Goal: Find specific page/section: Find specific page/section

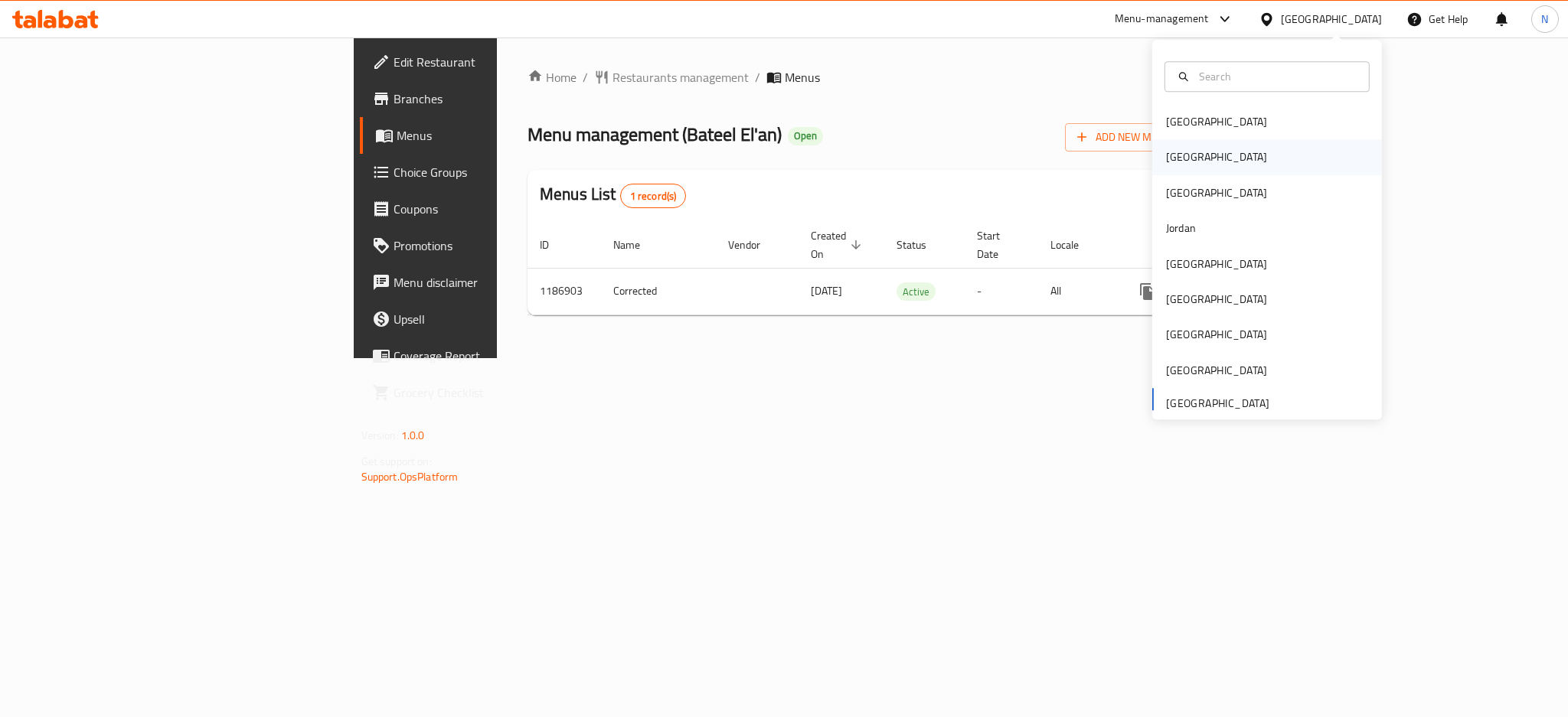
click at [1166, 168] on div "[GEOGRAPHIC_DATA]" at bounding box center [1217, 157] width 126 height 35
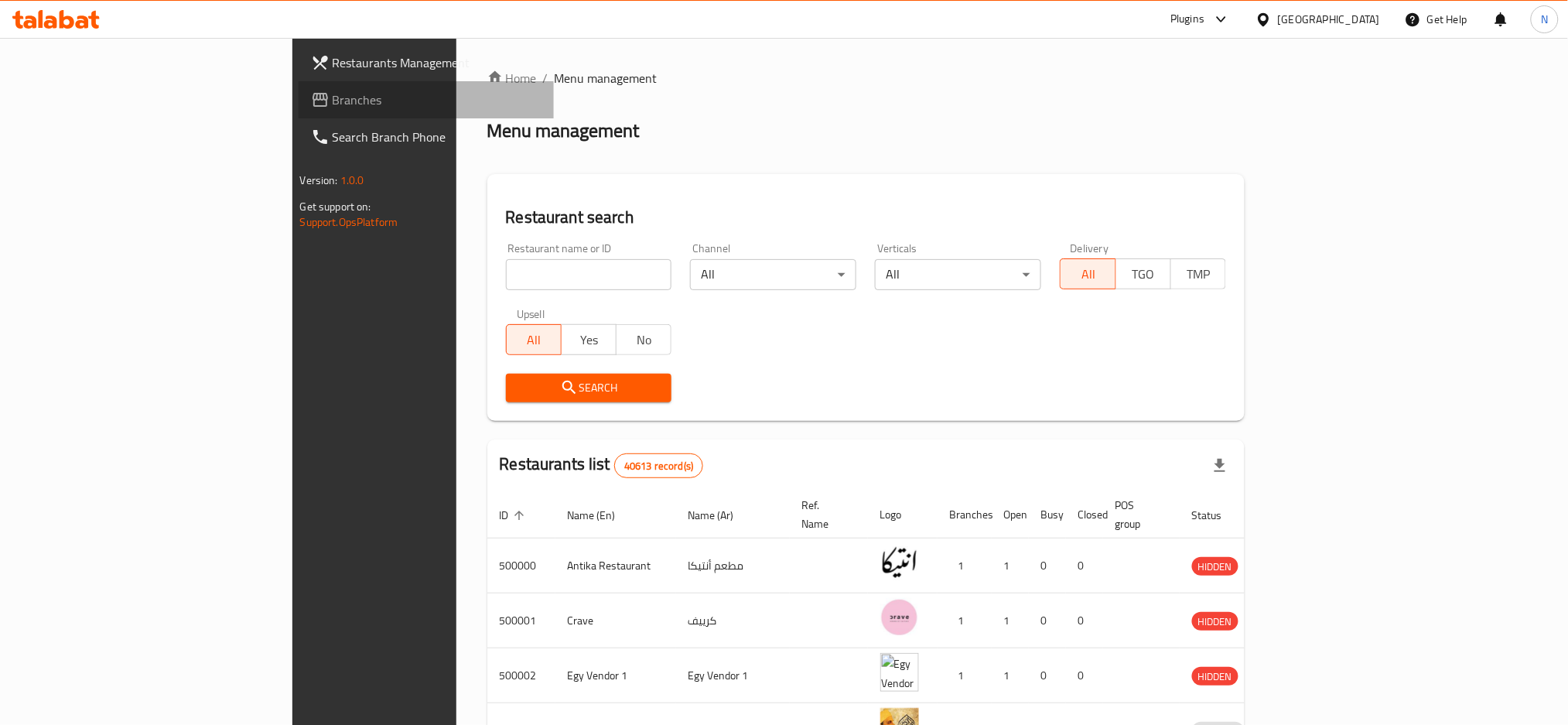
click at [332, 104] on span "Branches" at bounding box center [437, 100] width 209 height 18
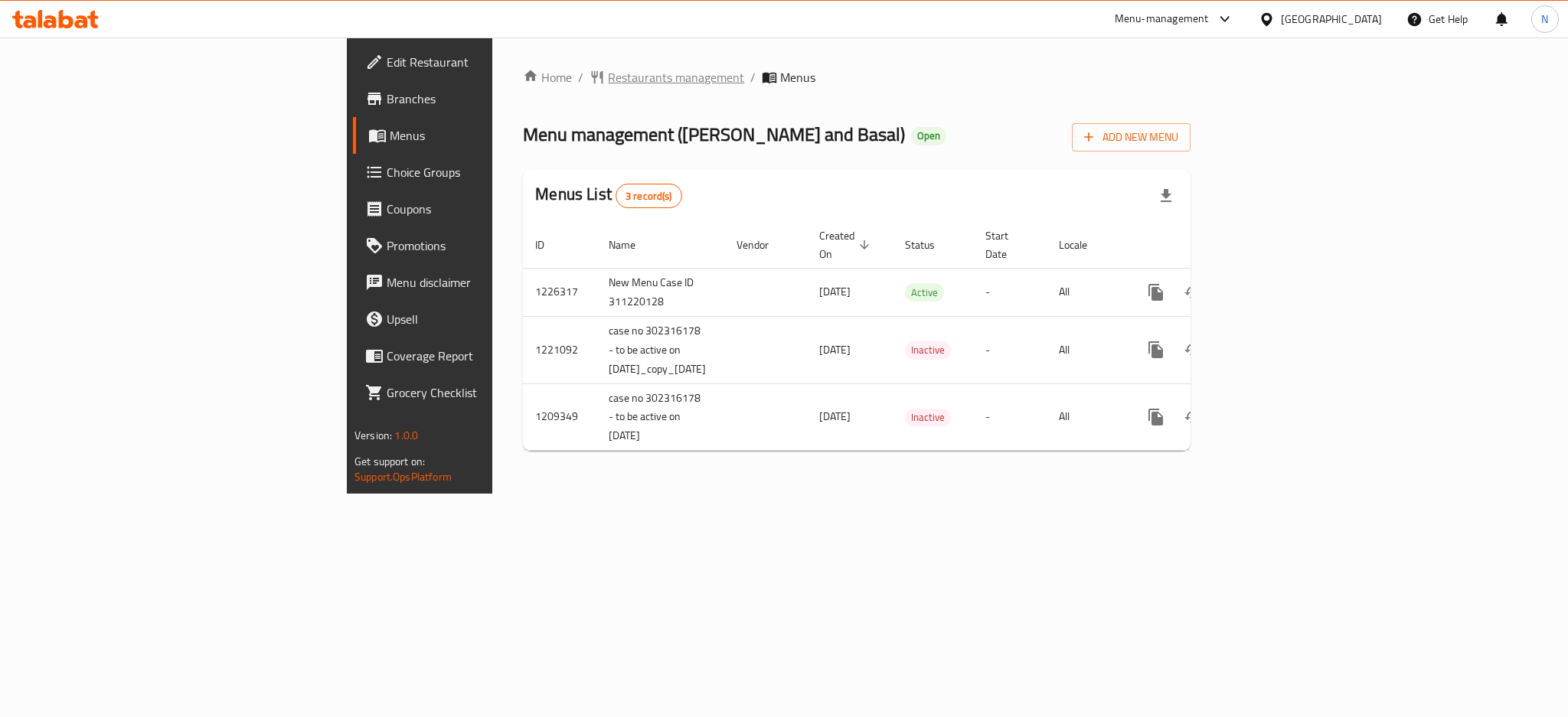
click at [608, 80] on span "Restaurants management" at bounding box center [676, 77] width 136 height 18
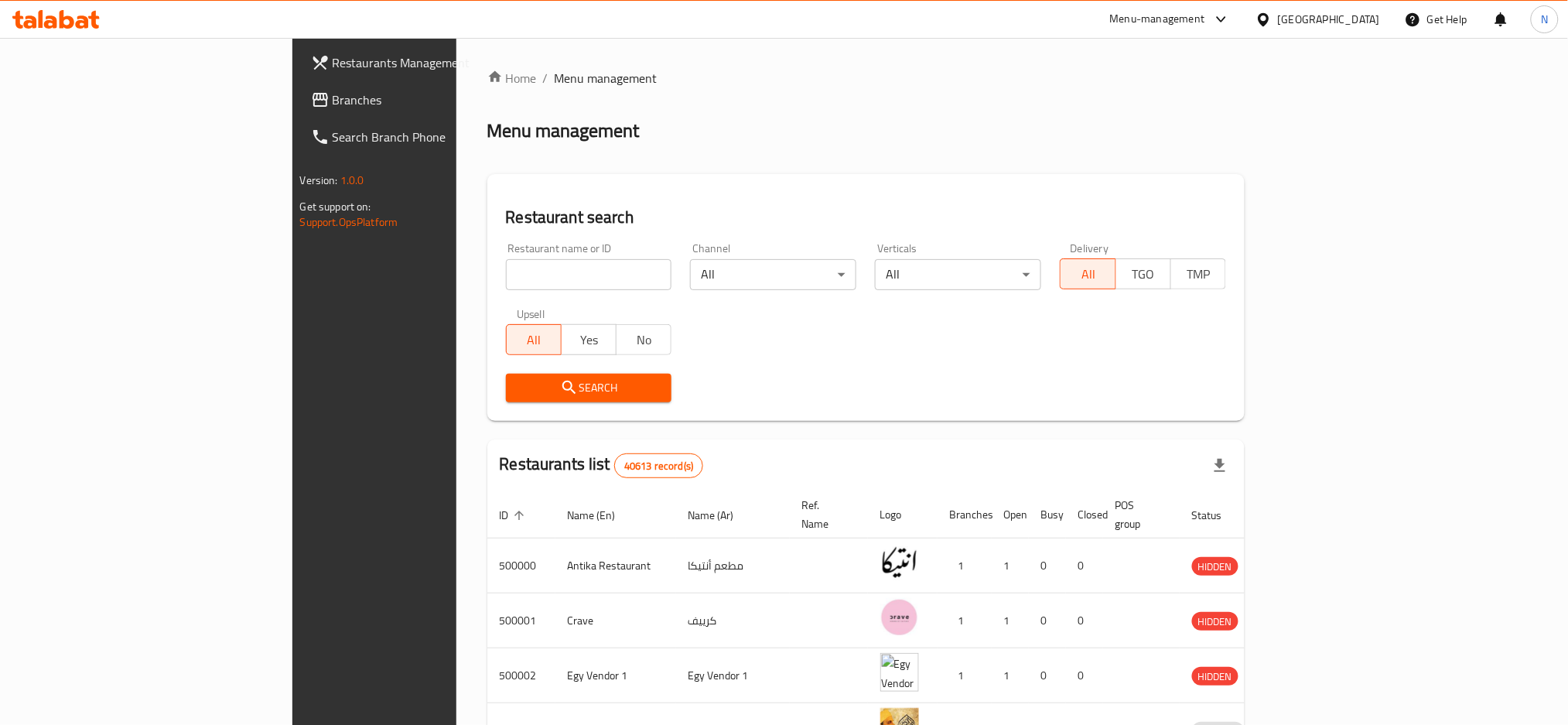
click at [69, 110] on div at bounding box center [784, 362] width 1568 height 725
click at [332, 99] on span "Branches" at bounding box center [437, 100] width 209 height 18
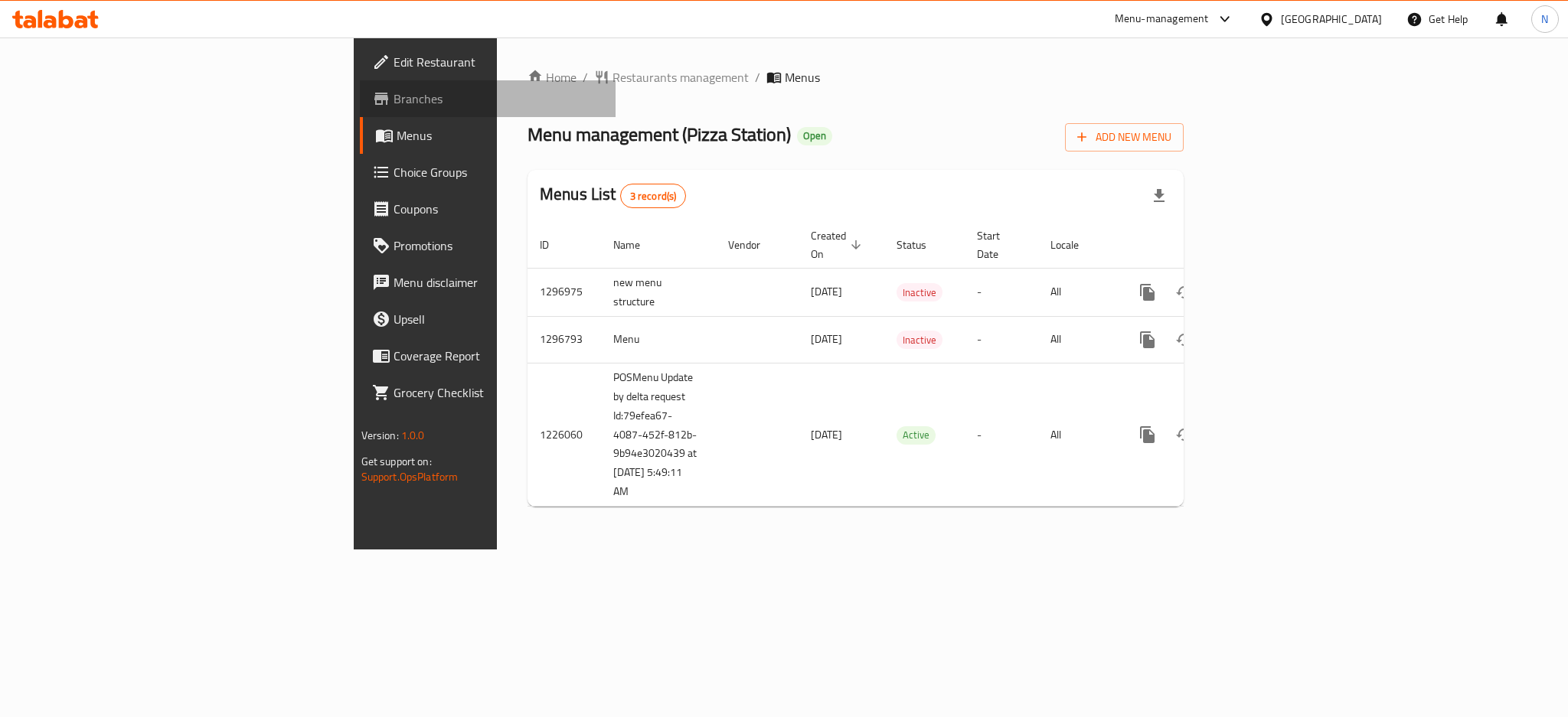
click at [394, 105] on span "Branches" at bounding box center [498, 99] width 210 height 18
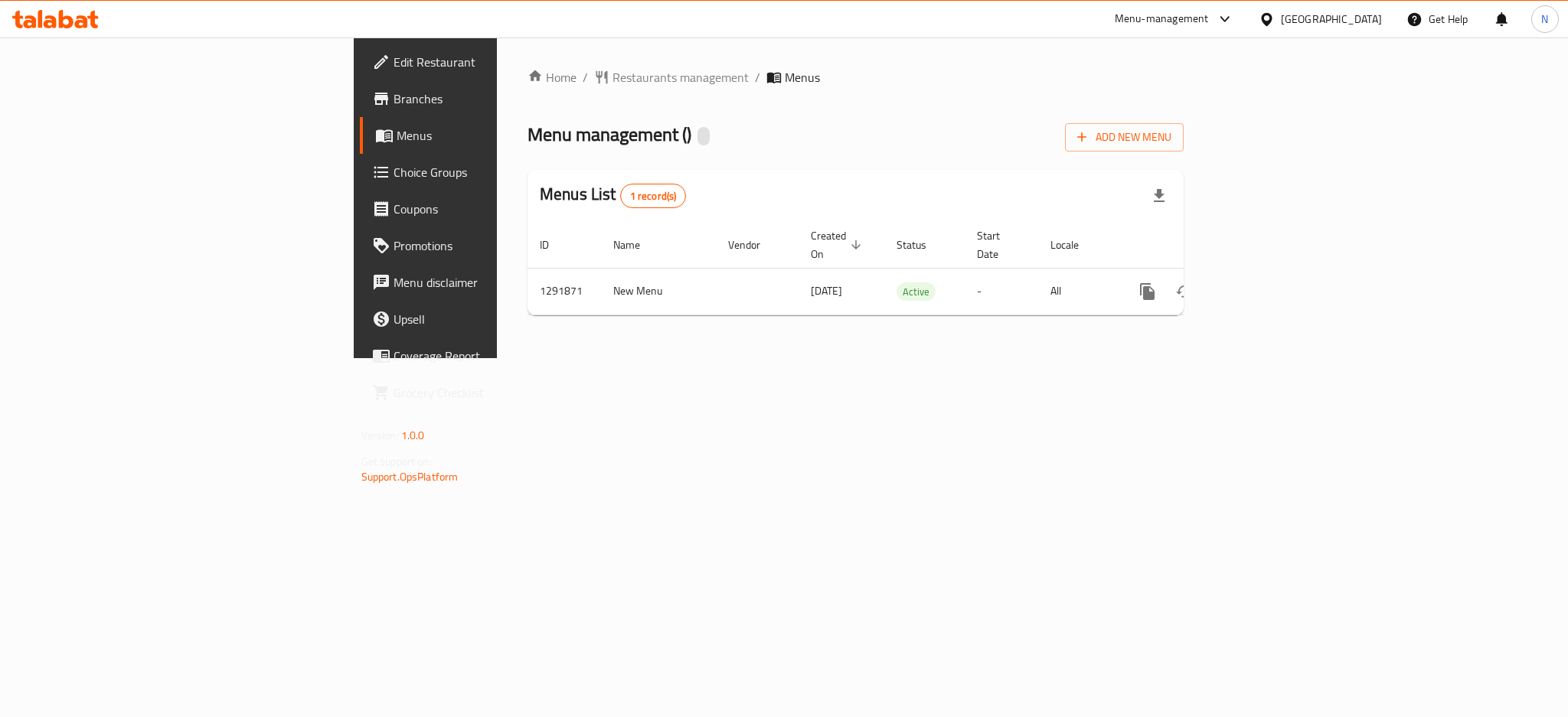
click at [394, 56] on span "Edit Restaurant" at bounding box center [498, 62] width 210 height 18
click at [612, 82] on span "Restaurants management" at bounding box center [680, 77] width 136 height 18
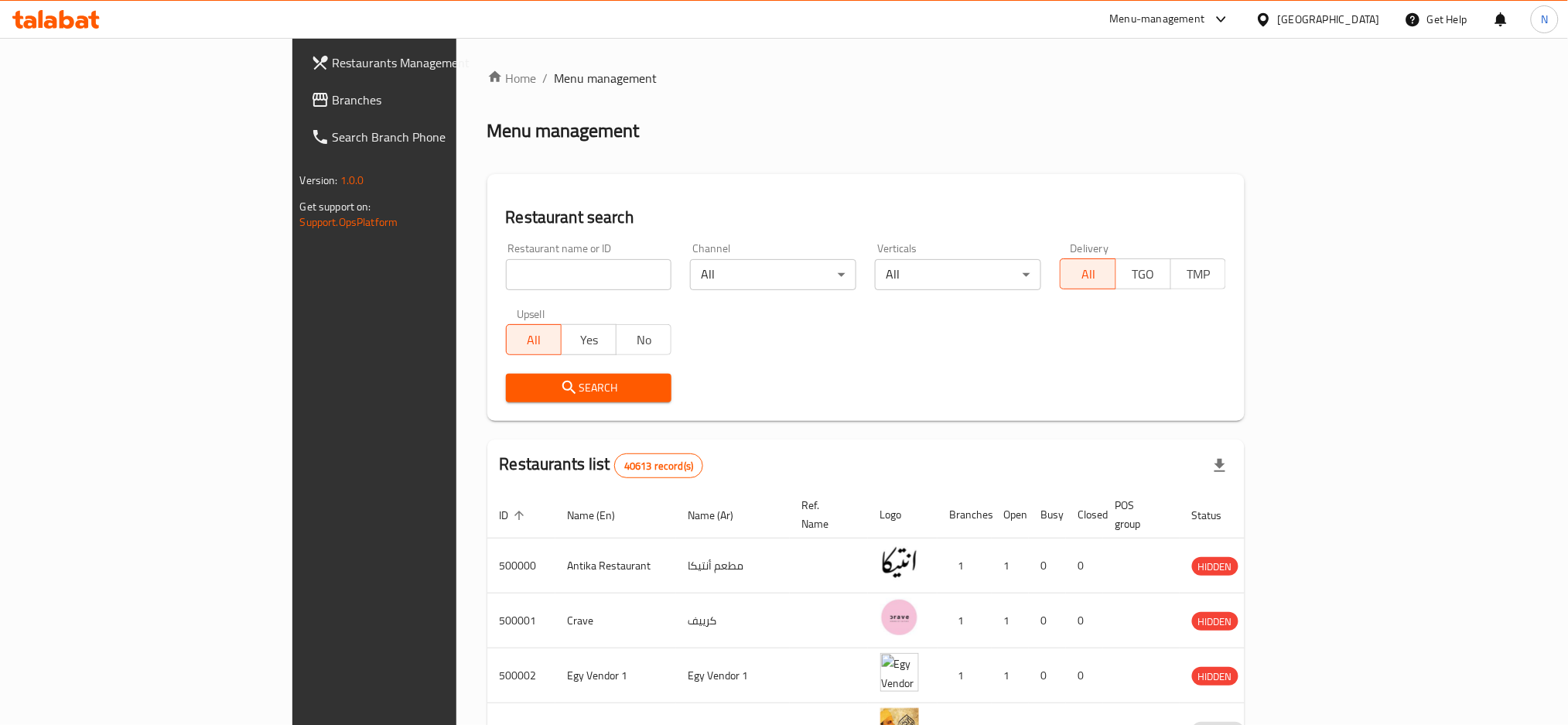
click at [332, 92] on span "Branches" at bounding box center [437, 100] width 209 height 18
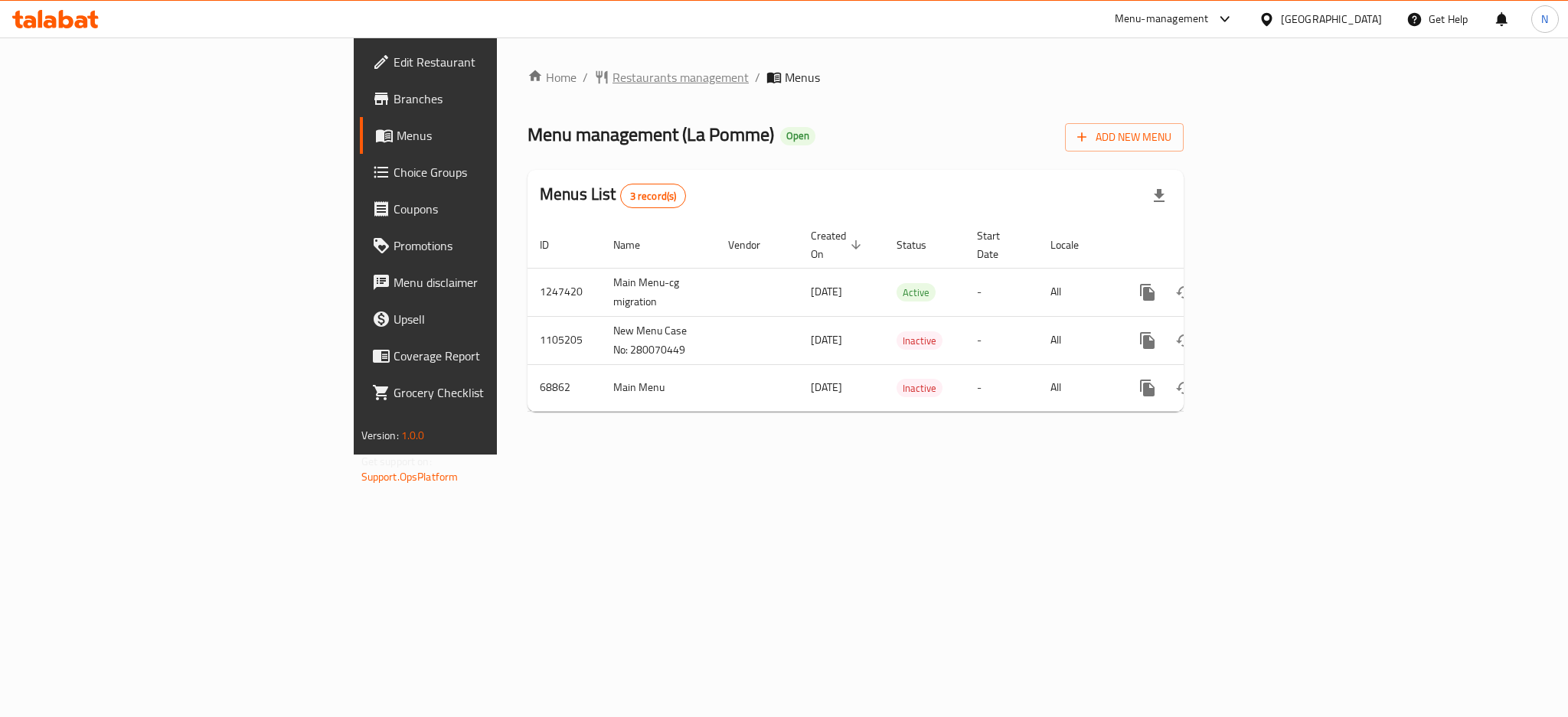
click at [612, 80] on span "Restaurants management" at bounding box center [680, 77] width 136 height 18
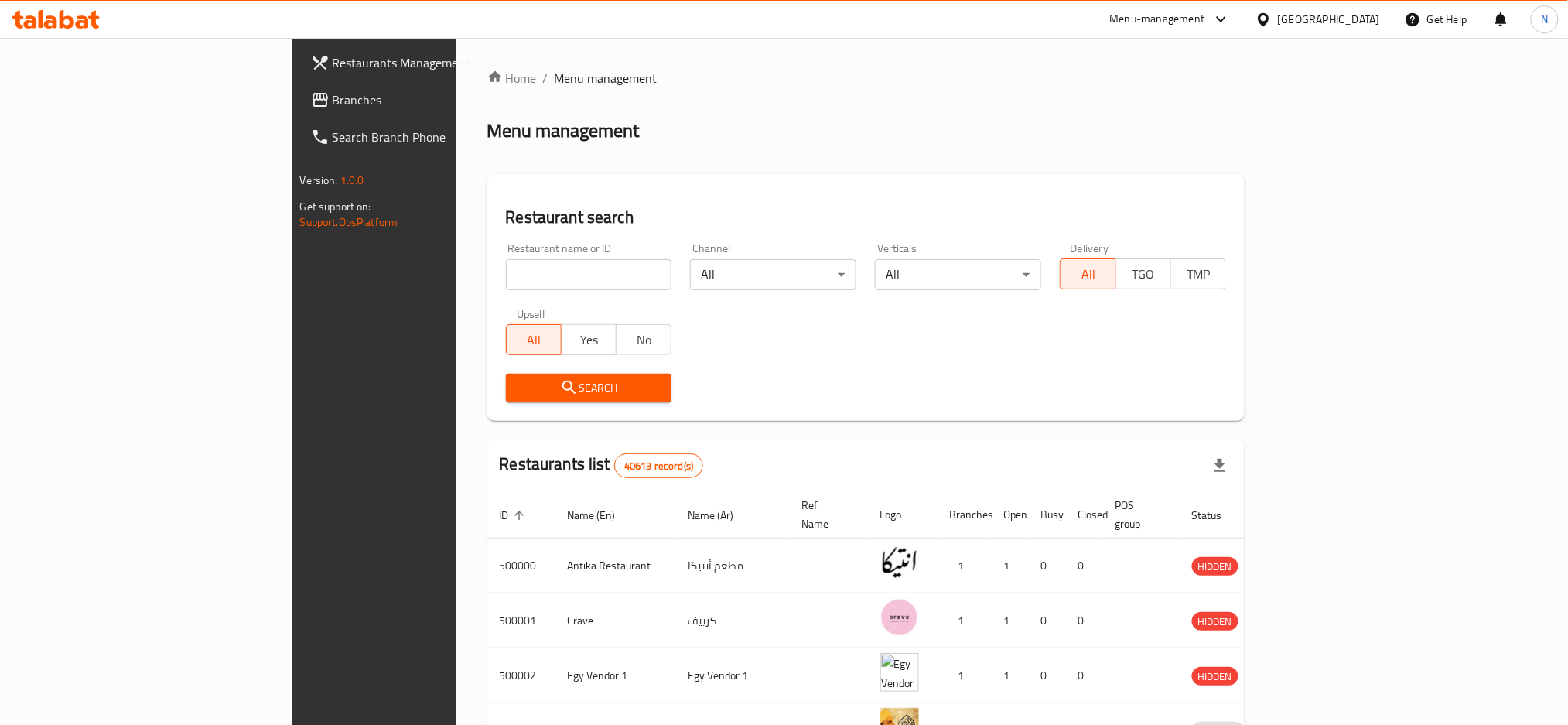
click at [332, 102] on span "Branches" at bounding box center [437, 100] width 209 height 18
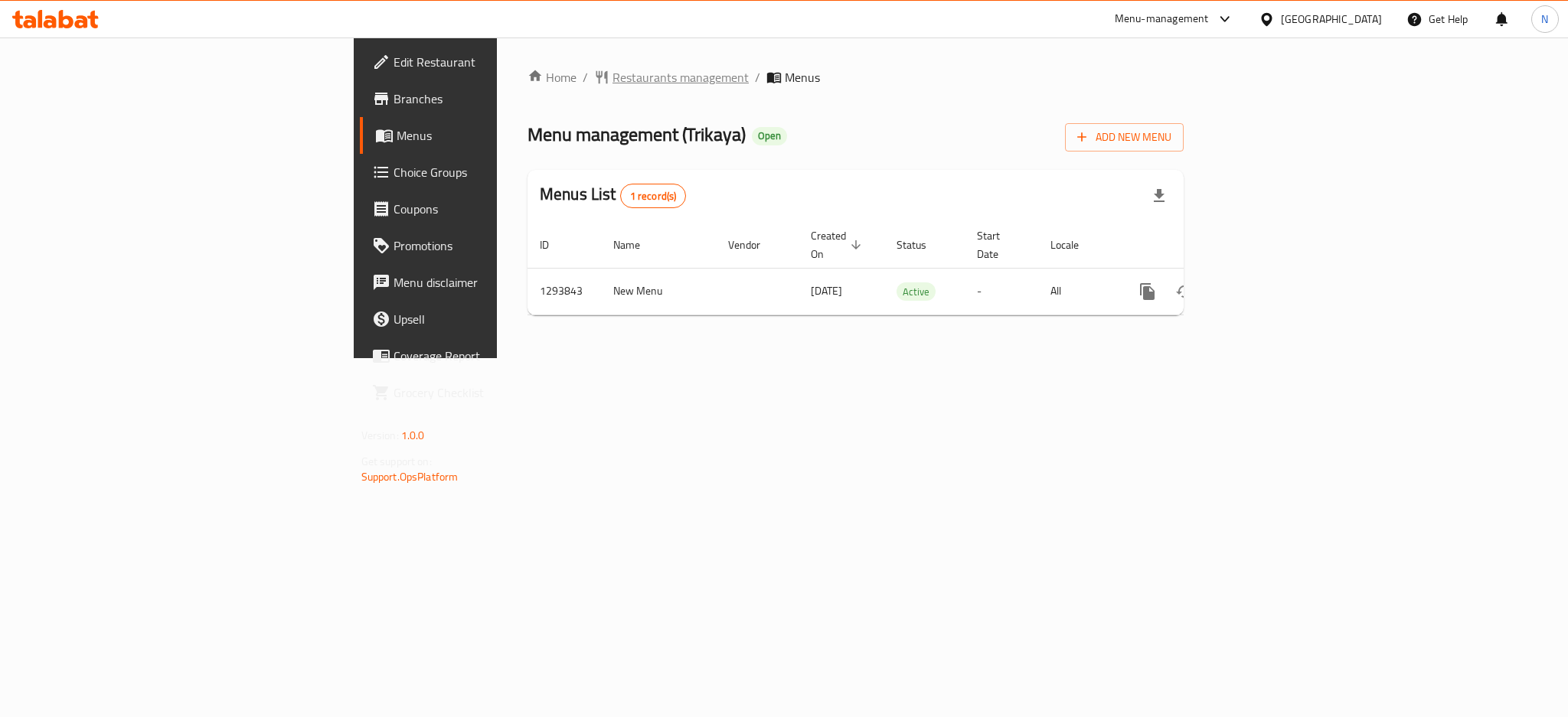
click at [612, 82] on span "Restaurants management" at bounding box center [680, 77] width 136 height 18
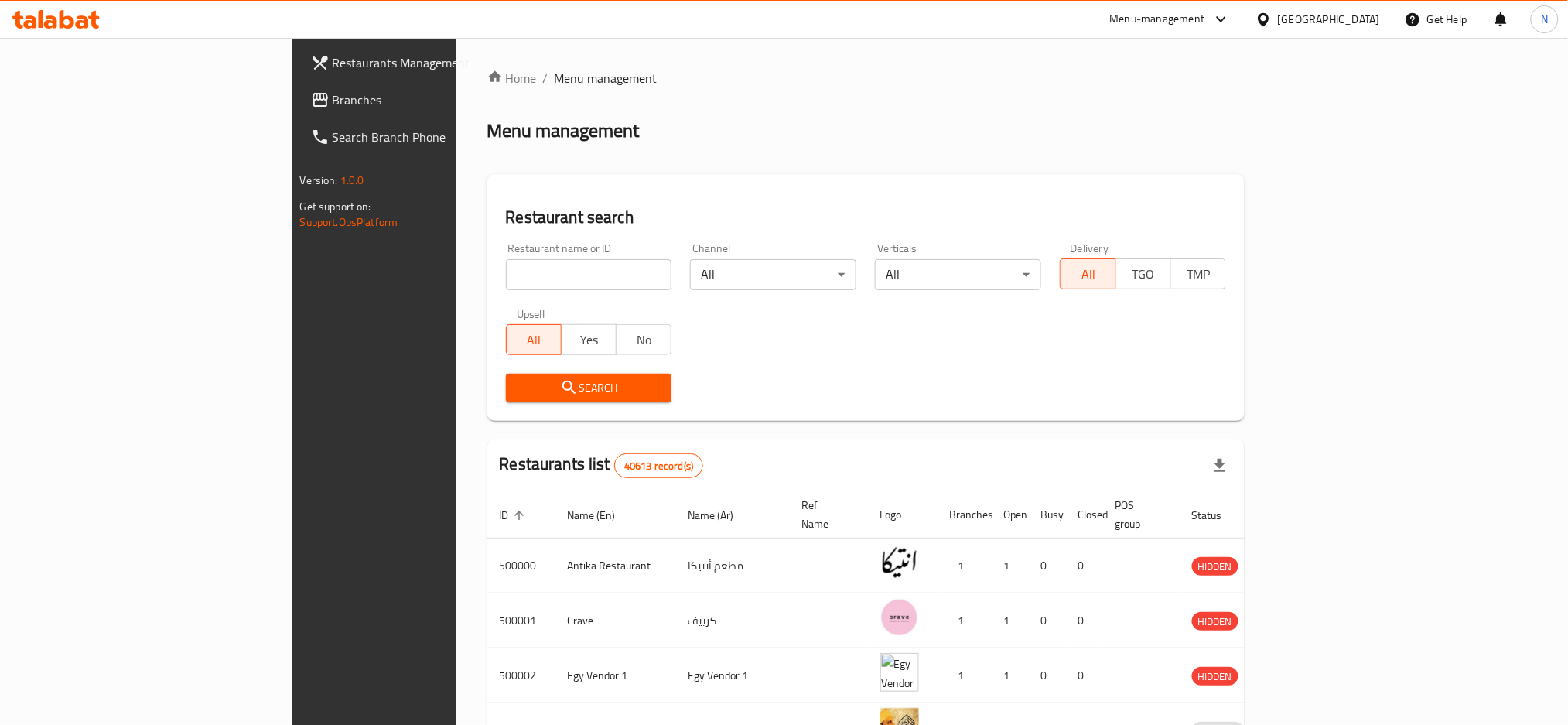
click at [332, 92] on span "Branches" at bounding box center [437, 100] width 209 height 18
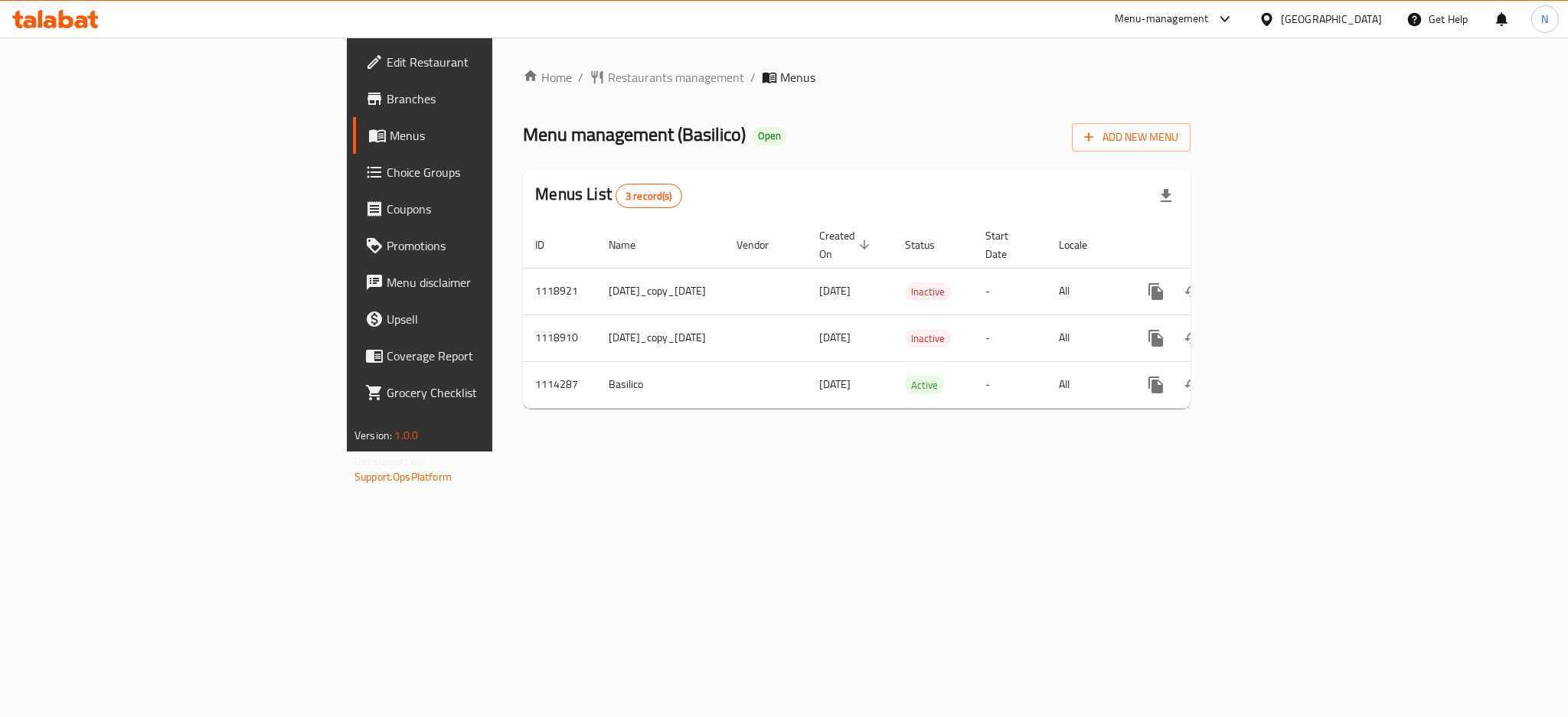
click at [1281, 23] on div at bounding box center [1269, 19] width 22 height 17
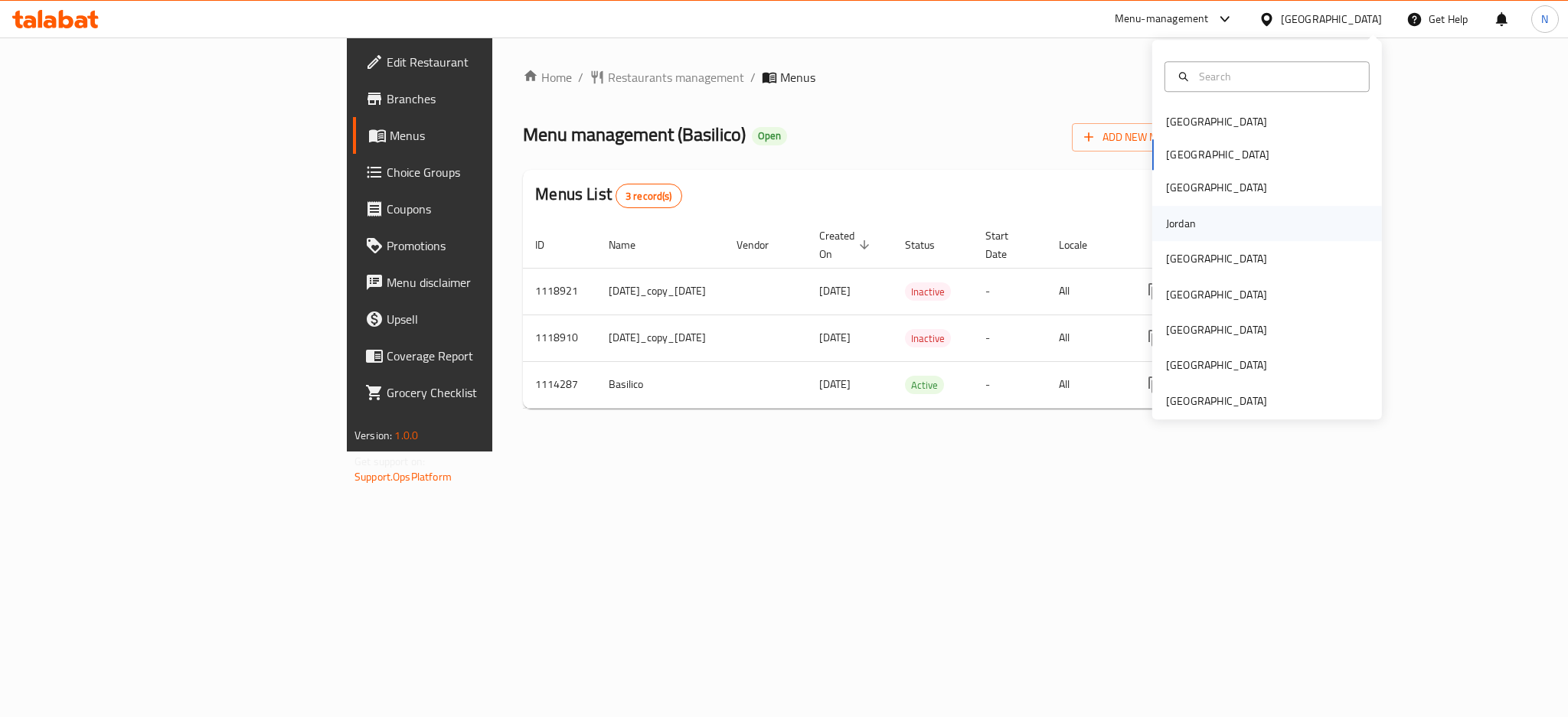
click at [1167, 218] on div "Jordan" at bounding box center [1181, 223] width 30 height 17
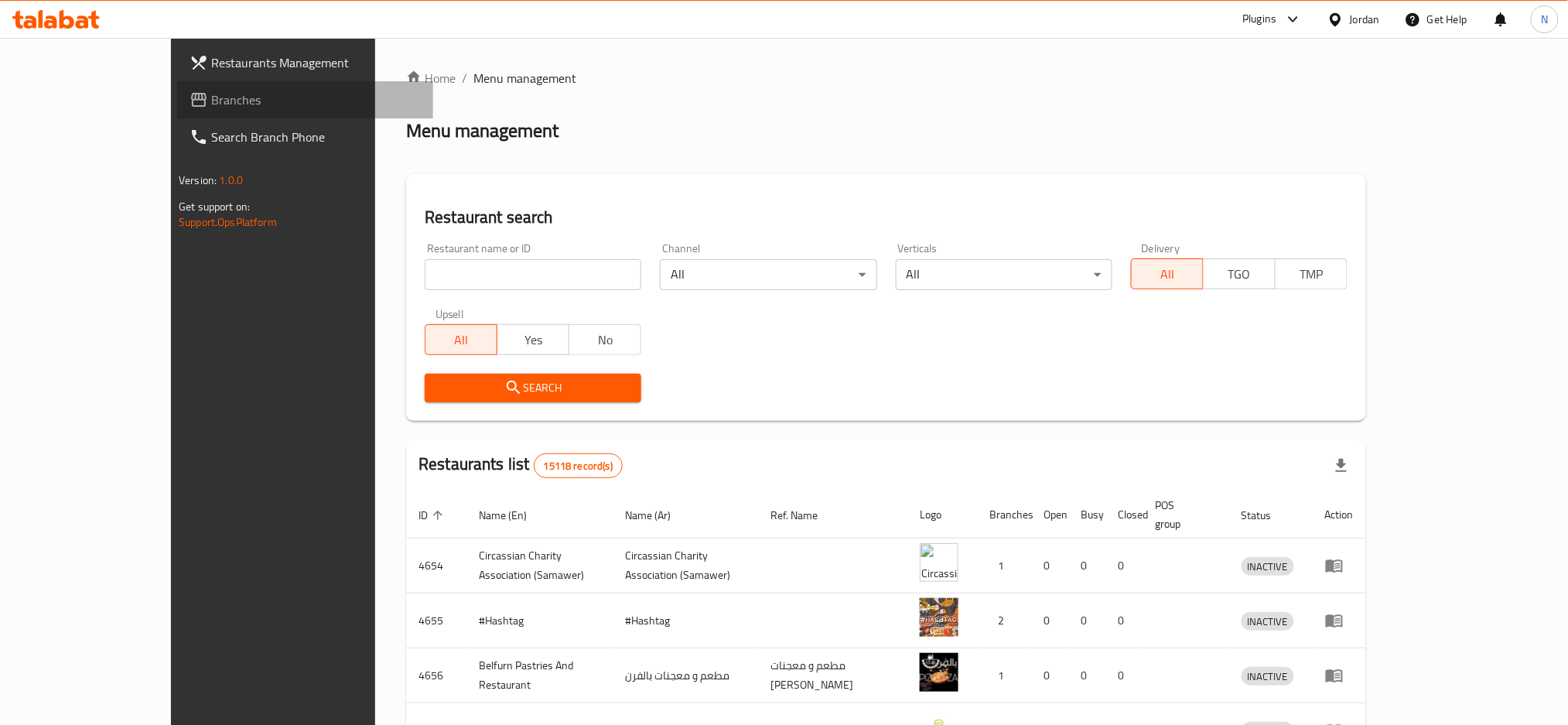
click at [211, 103] on span "Branches" at bounding box center [315, 100] width 209 height 18
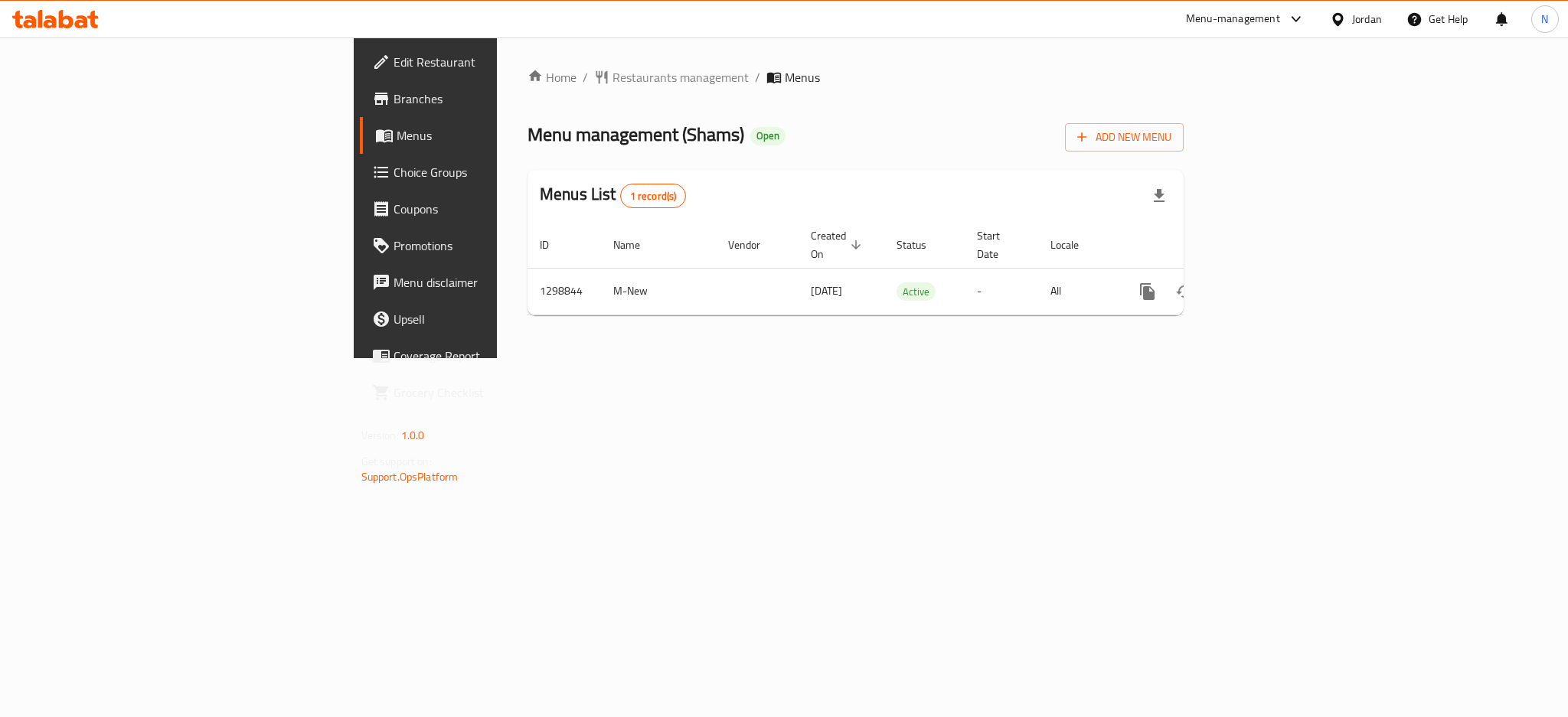
click at [1352, 21] on div "Jordan" at bounding box center [1366, 19] width 30 height 17
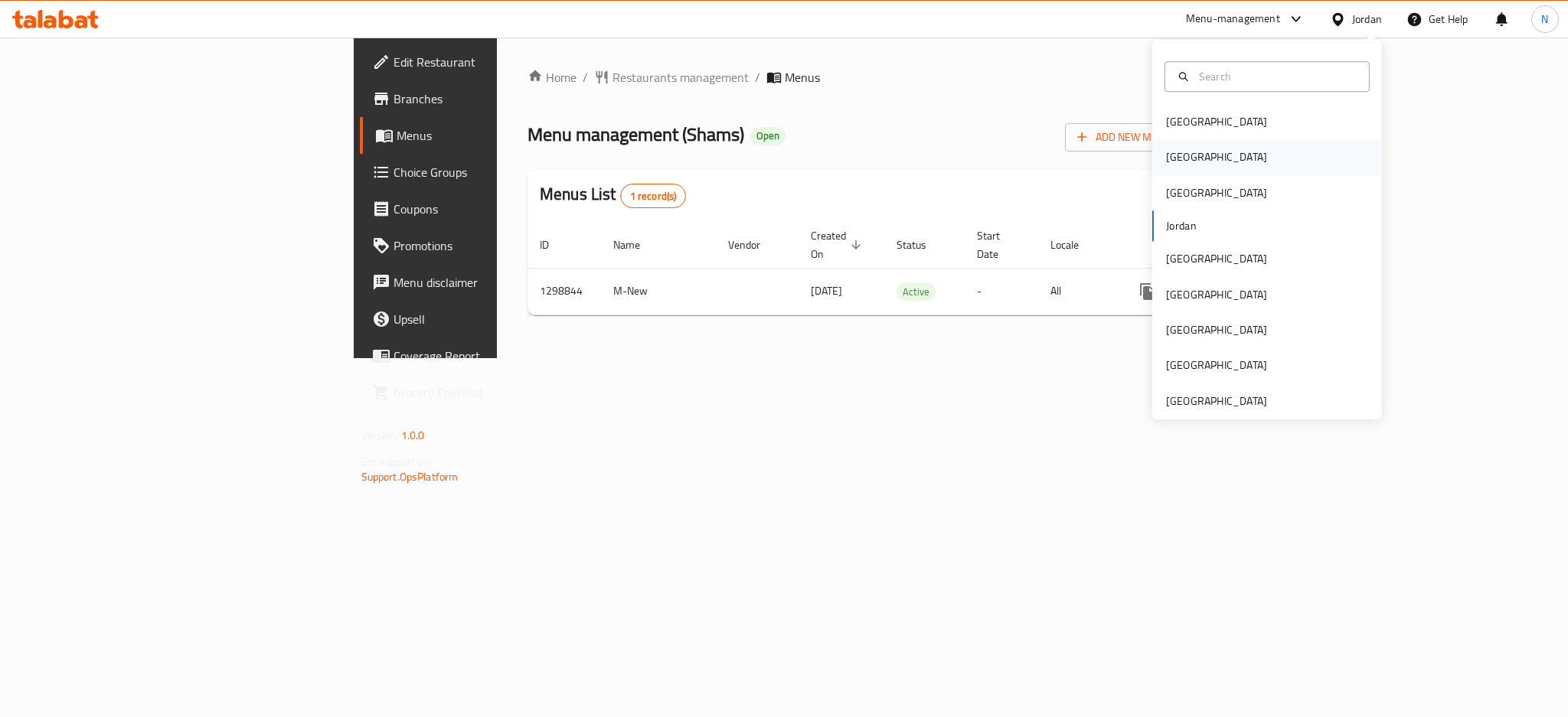
click at [1177, 154] on div "[GEOGRAPHIC_DATA]" at bounding box center [1217, 157] width 126 height 35
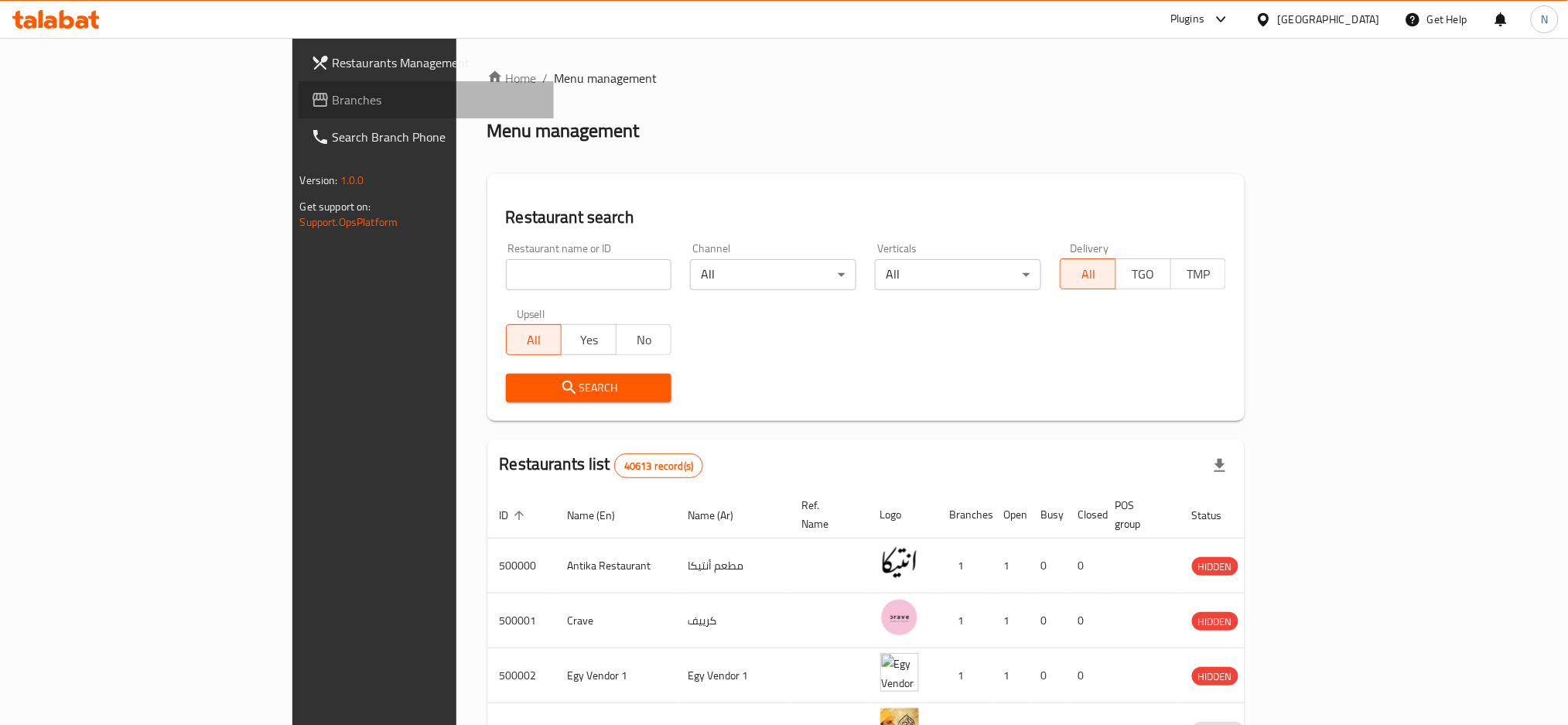
click at [332, 98] on span "Branches" at bounding box center [437, 100] width 209 height 18
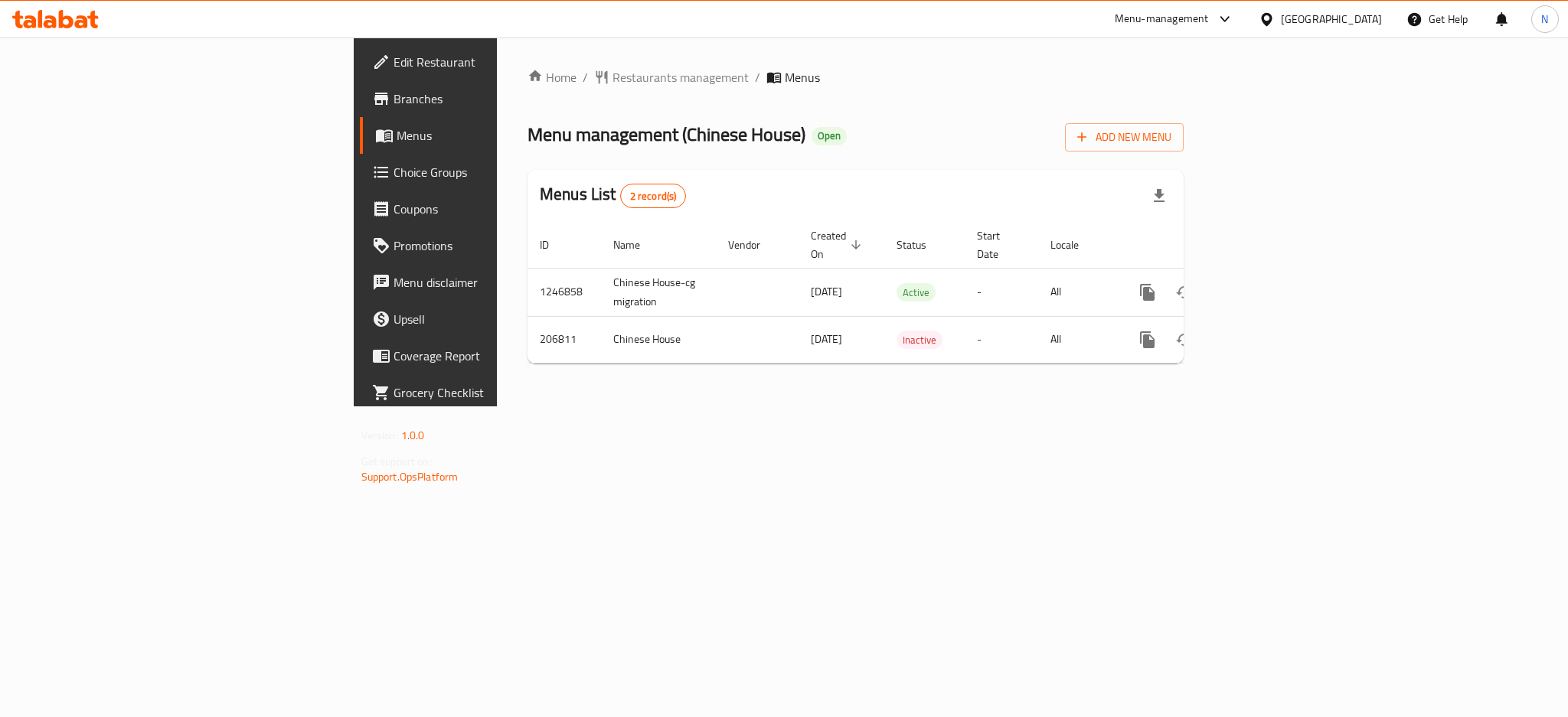
click at [1360, 18] on div "[GEOGRAPHIC_DATA]" at bounding box center [1331, 19] width 101 height 17
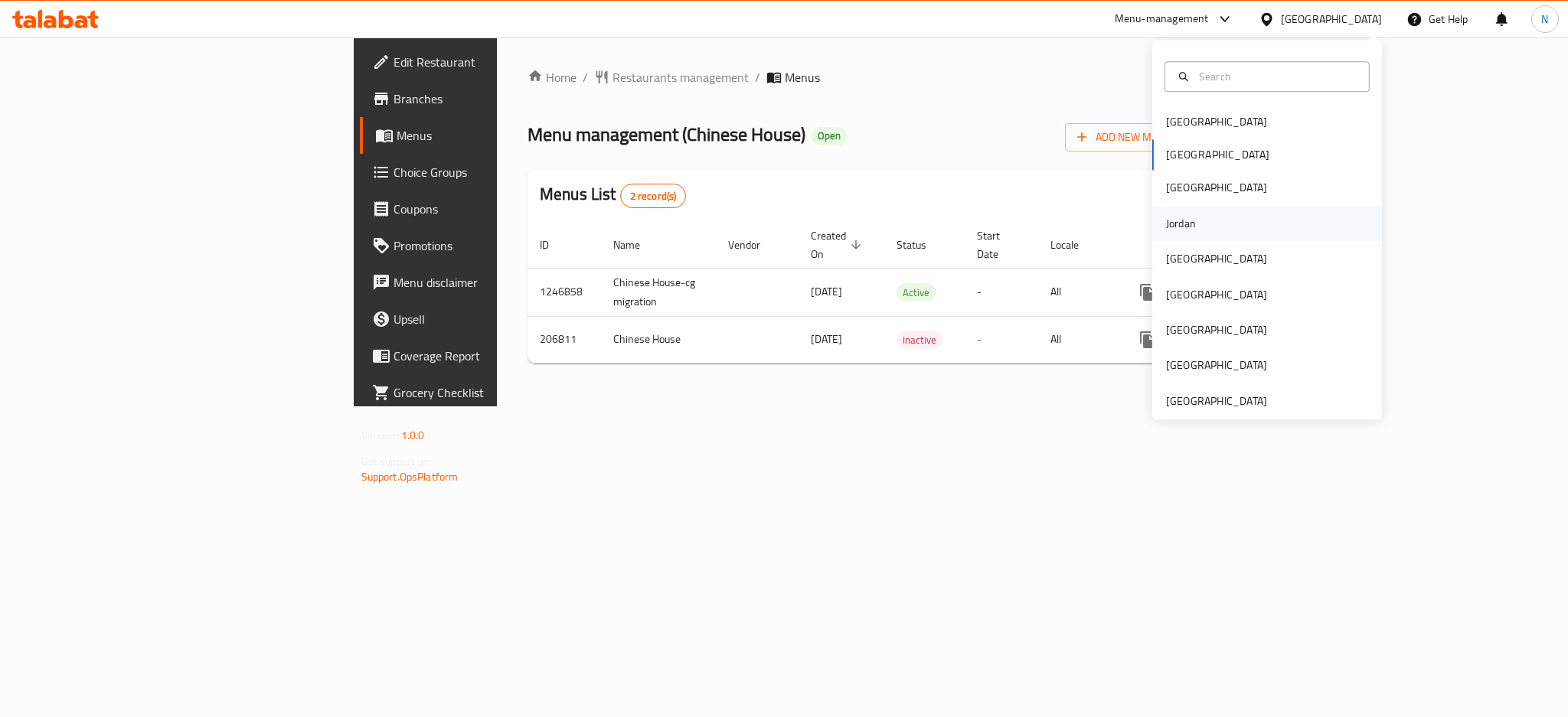
click at [1204, 228] on div "Jordan" at bounding box center [1267, 223] width 230 height 35
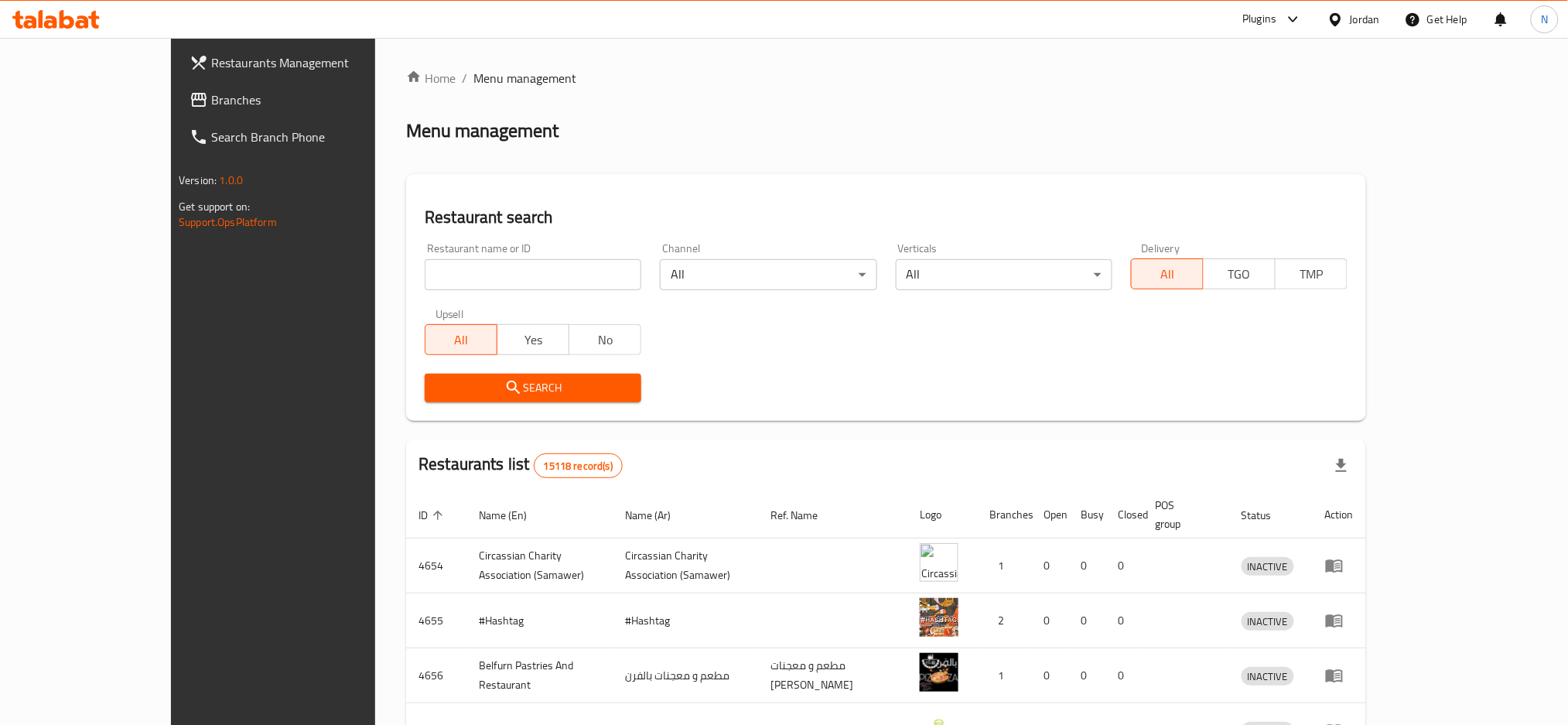
click at [211, 104] on span "Branches" at bounding box center [315, 100] width 209 height 18
